Goal: Task Accomplishment & Management: Use online tool/utility

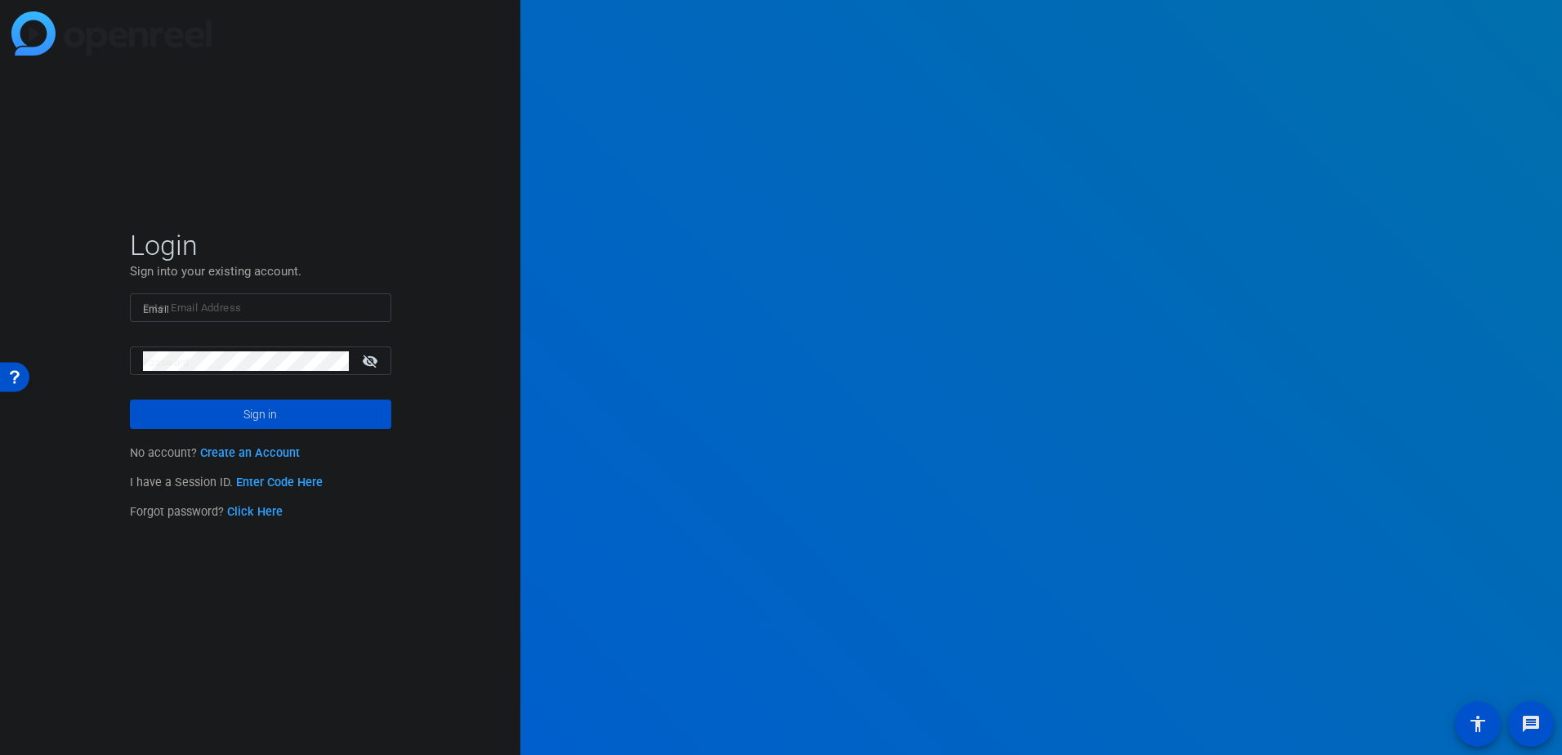
click at [190, 317] on div at bounding box center [260, 307] width 235 height 29
click at [190, 312] on input "Email" at bounding box center [260, 308] width 235 height 20
type input "[EMAIL_ADDRESS][PERSON_NAME][DOMAIN_NAME]"
click at [316, 302] on input "[EMAIL_ADDRESS][PERSON_NAME][DOMAIN_NAME]" at bounding box center [260, 308] width 235 height 20
type input "[EMAIL_ADDRESS][DOMAIN_NAME]"
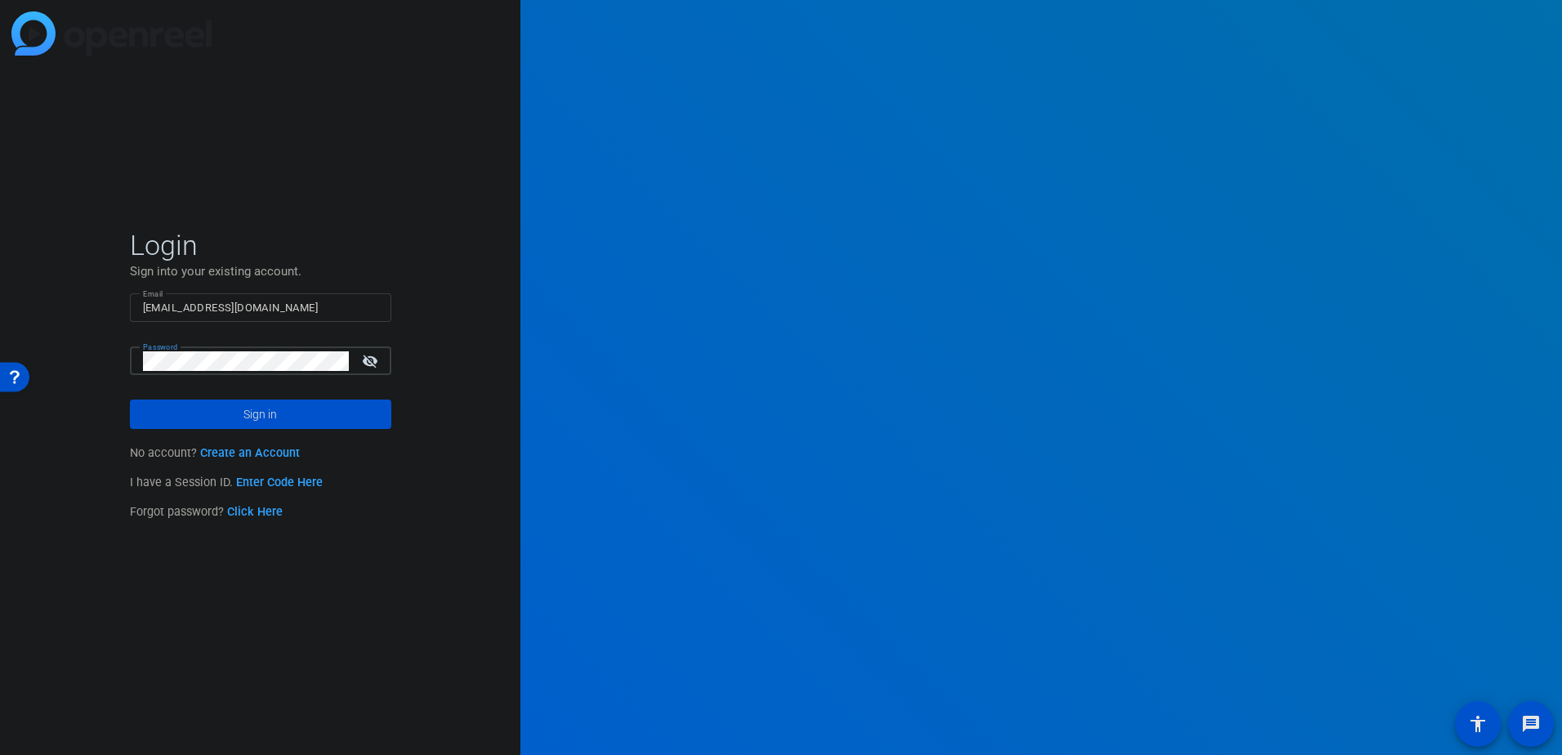
click at [130, 400] on button "Sign in" at bounding box center [260, 414] width 261 height 29
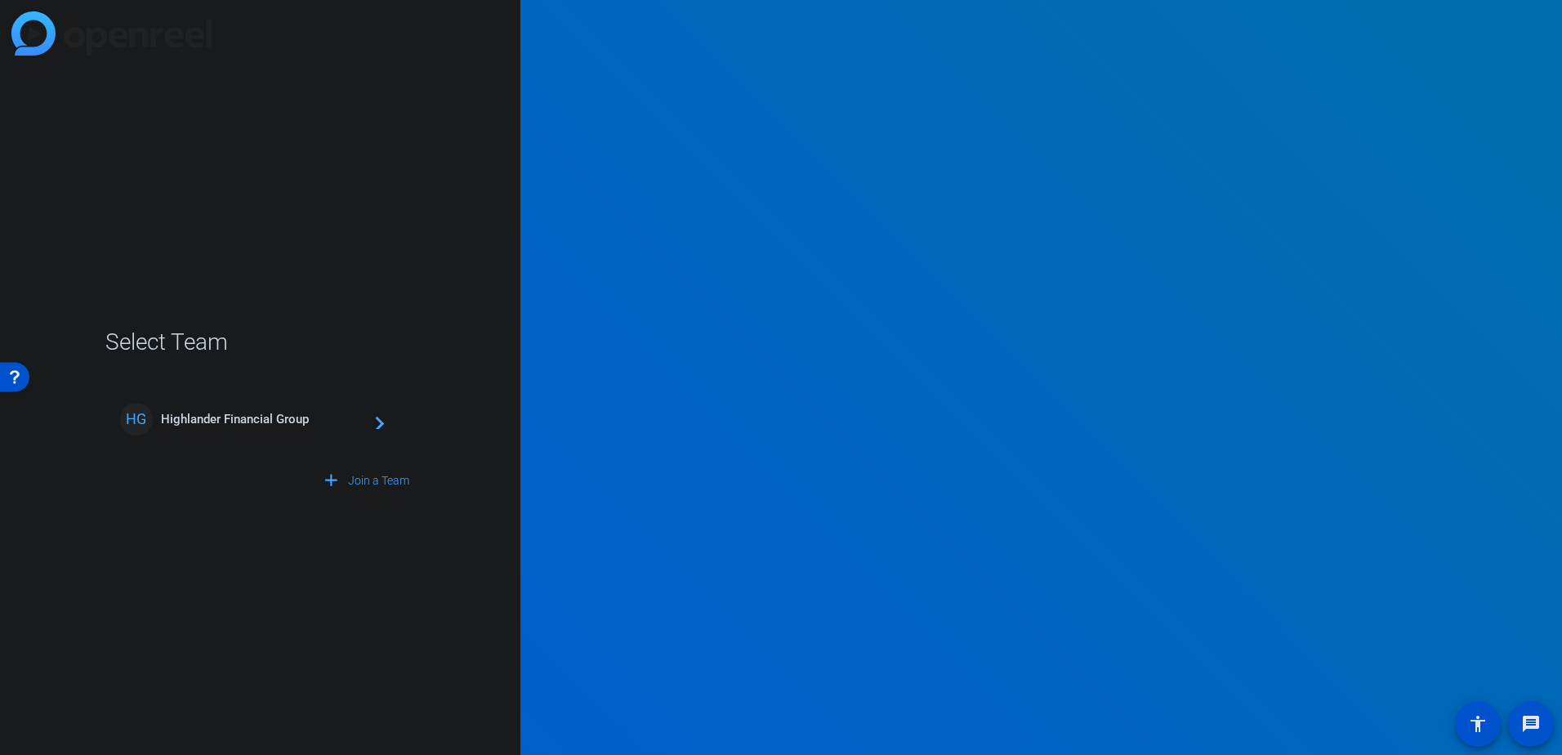
click at [296, 436] on mat-card-content "HG Highlander Financial Group navigate_next" at bounding box center [260, 419] width 307 height 59
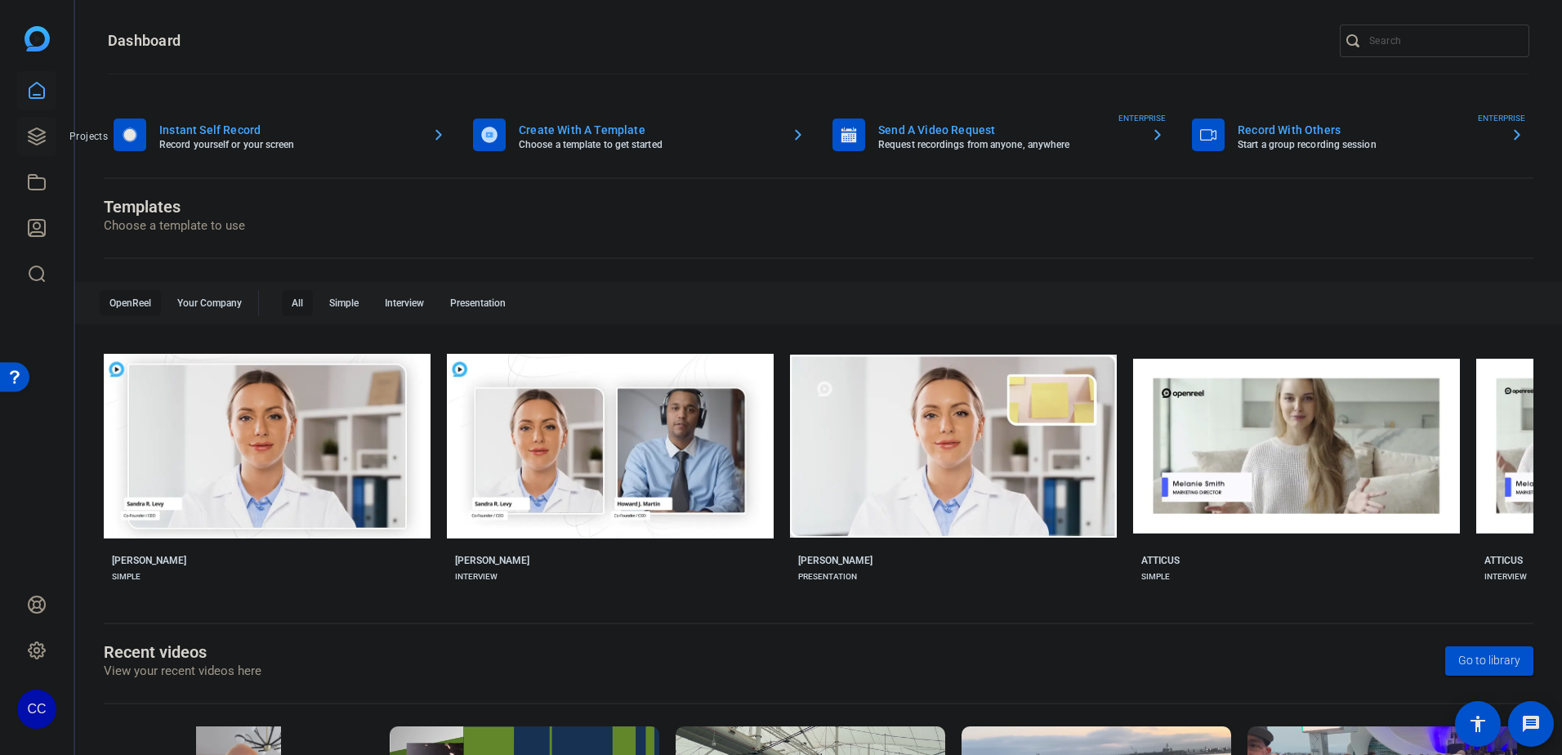
click at [28, 140] on icon at bounding box center [37, 137] width 20 height 20
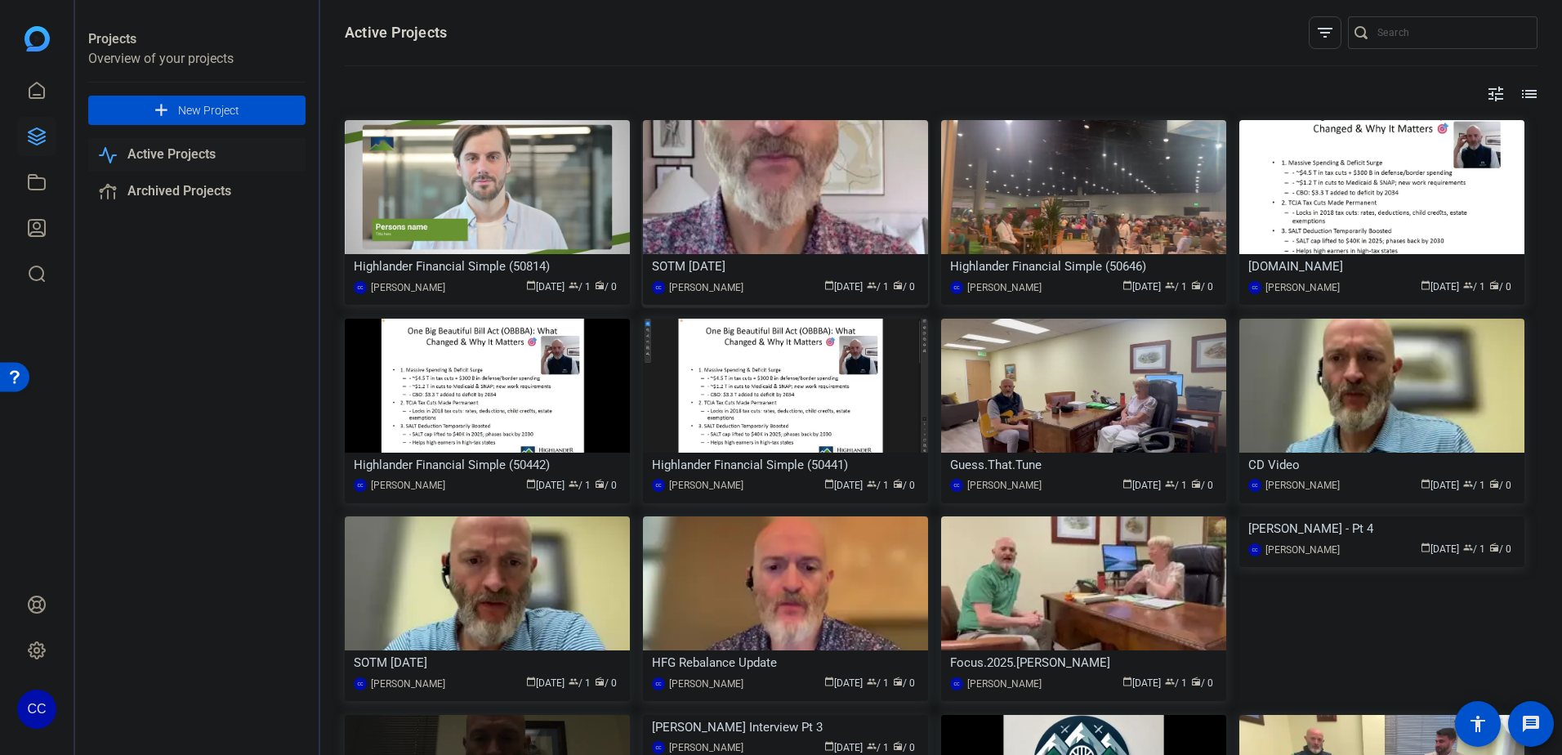
click at [881, 243] on img at bounding box center [785, 187] width 285 height 134
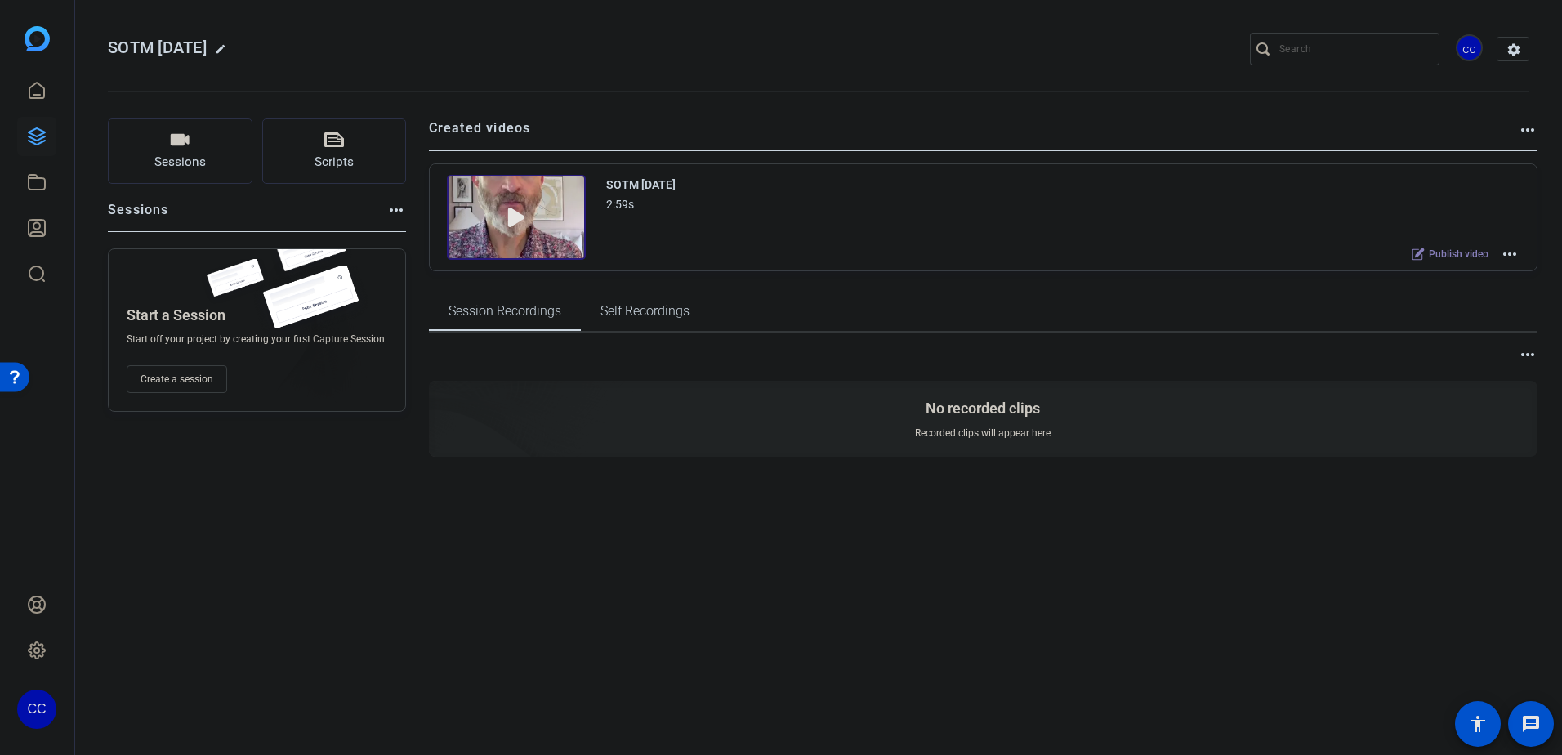
click at [499, 226] on img at bounding box center [516, 217] width 139 height 85
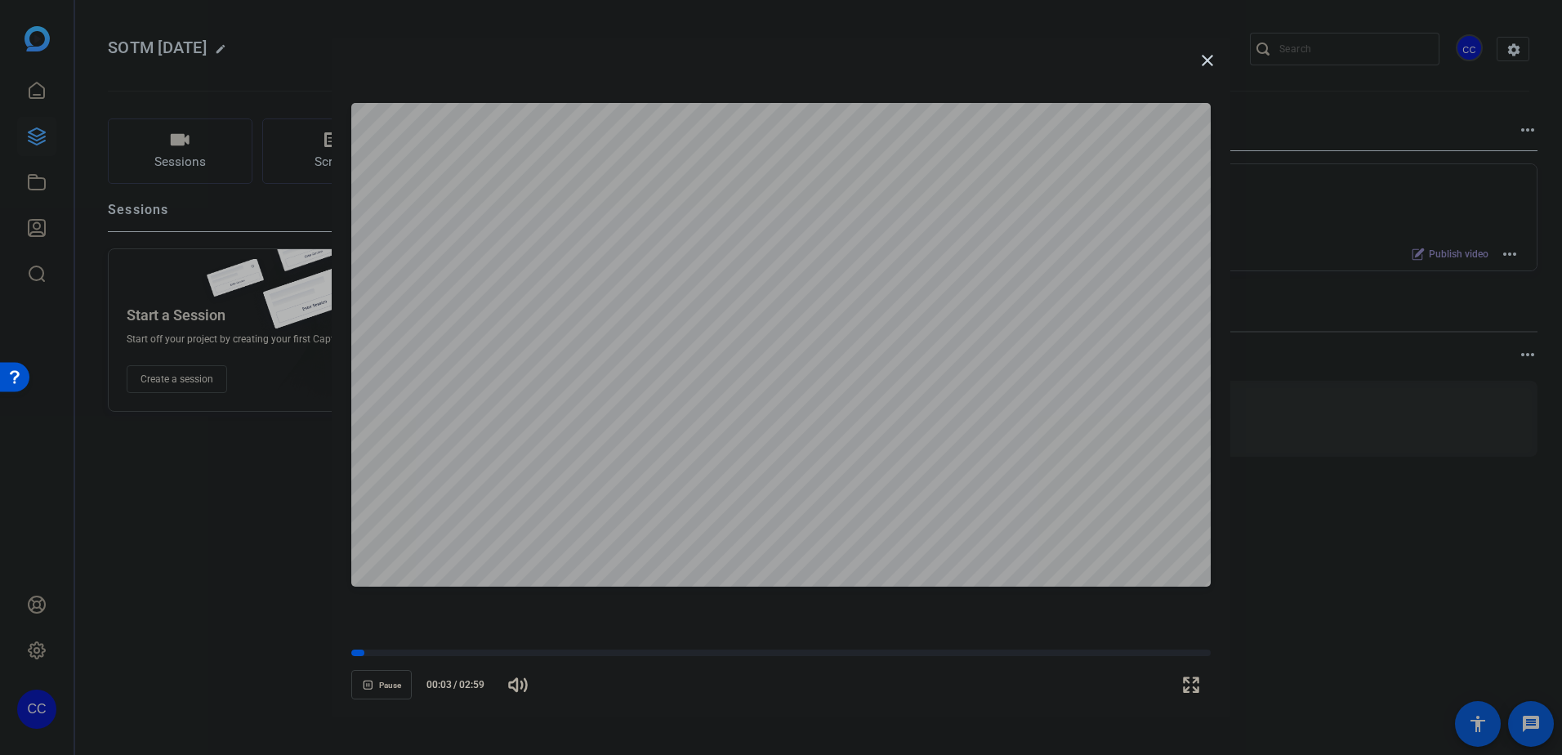
click at [381, 686] on span "Pause" at bounding box center [390, 686] width 22 height 10
click at [1200, 57] on mat-icon "close" at bounding box center [1208, 61] width 20 height 20
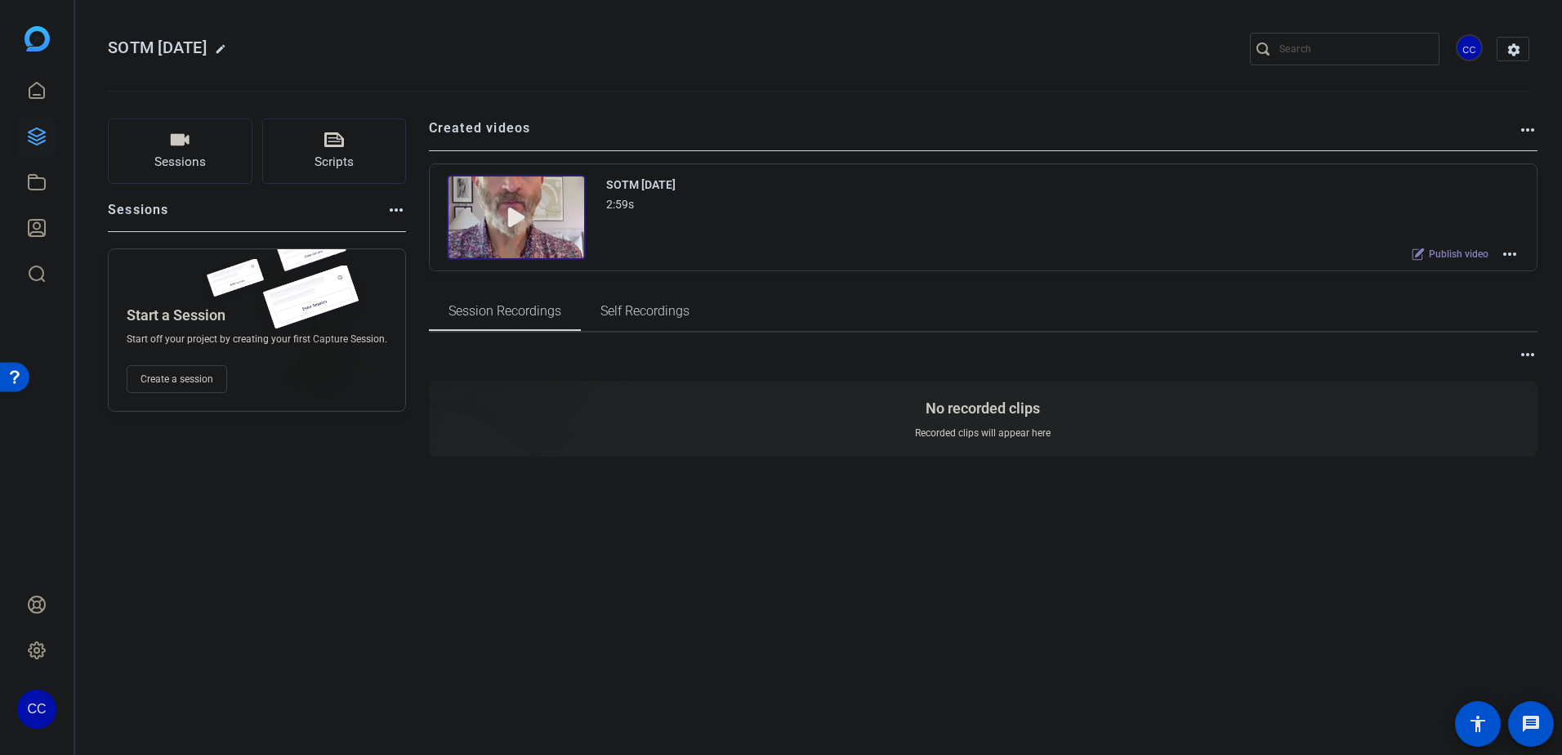
click at [1505, 254] on mat-icon "more_horiz" at bounding box center [1510, 254] width 20 height 20
click at [1460, 271] on span "Edit in Creator" at bounding box center [1450, 274] width 114 height 20
